Goal: Task Accomplishment & Management: Complete application form

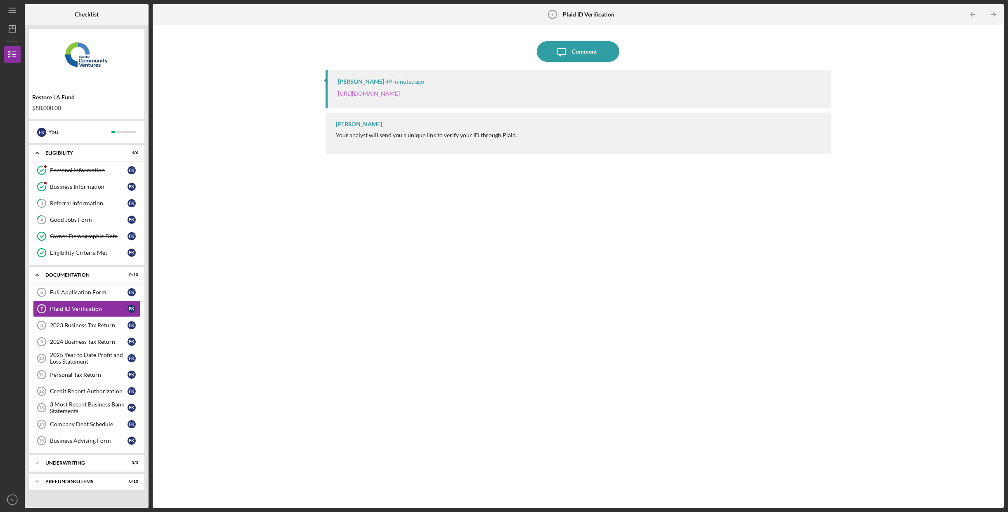
click at [400, 95] on link "[URL][DOMAIN_NAME]" at bounding box center [369, 93] width 62 height 7
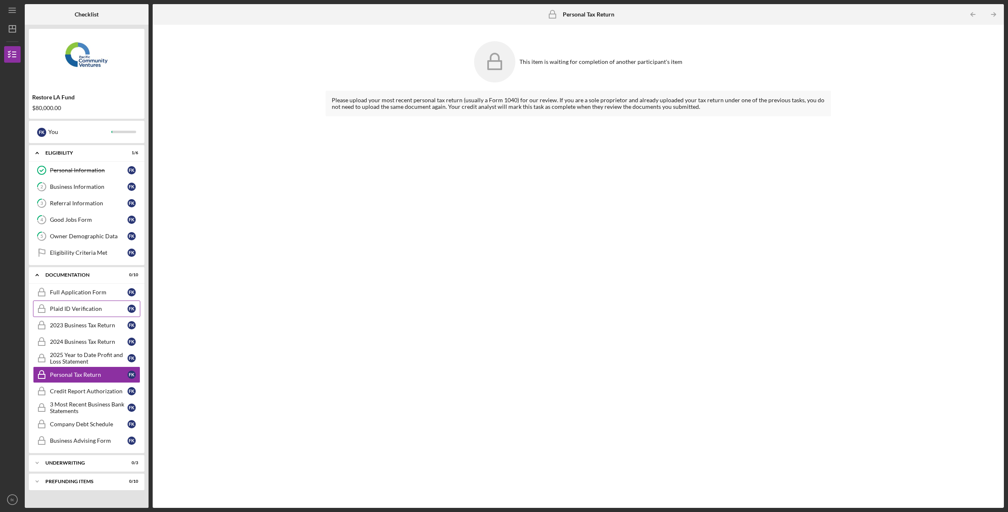
click at [92, 312] on div "Plaid ID Verification" at bounding box center [89, 309] width 78 height 7
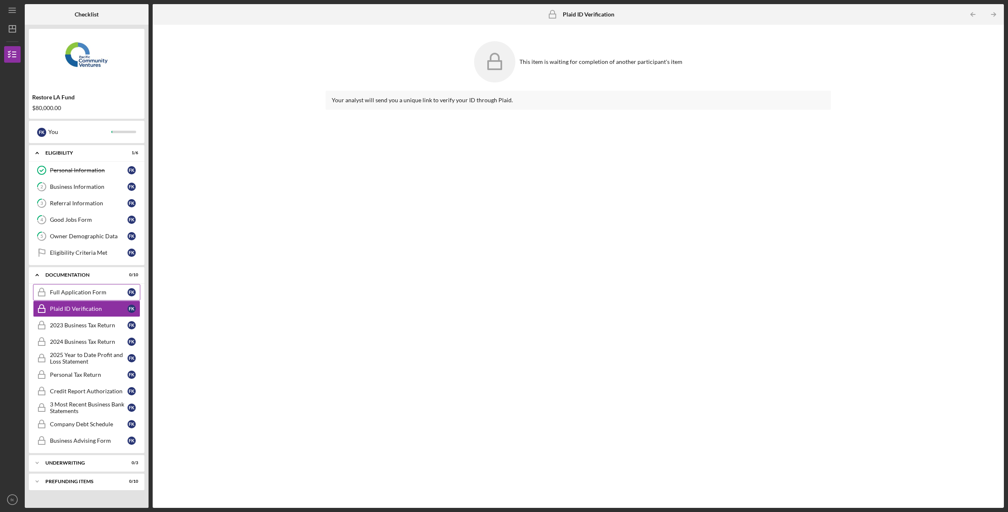
click at [99, 295] on div "Full Application Form" at bounding box center [89, 292] width 78 height 7
